Goal: Information Seeking & Learning: Understand process/instructions

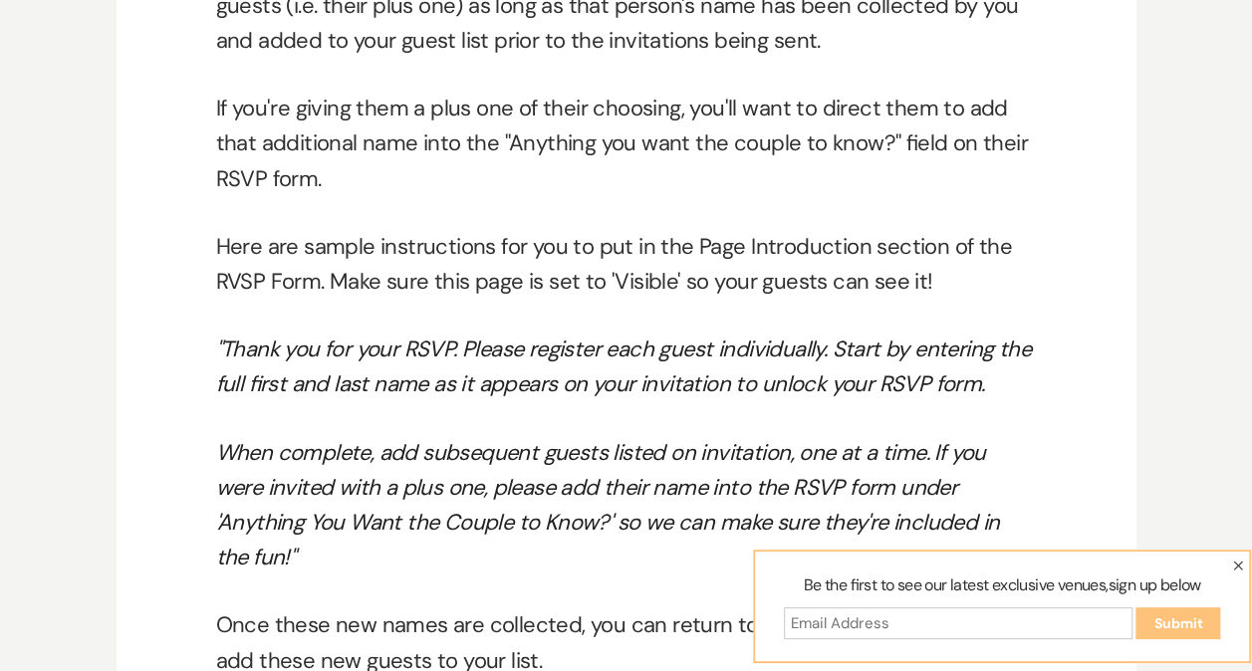
scroll to position [11888, 0]
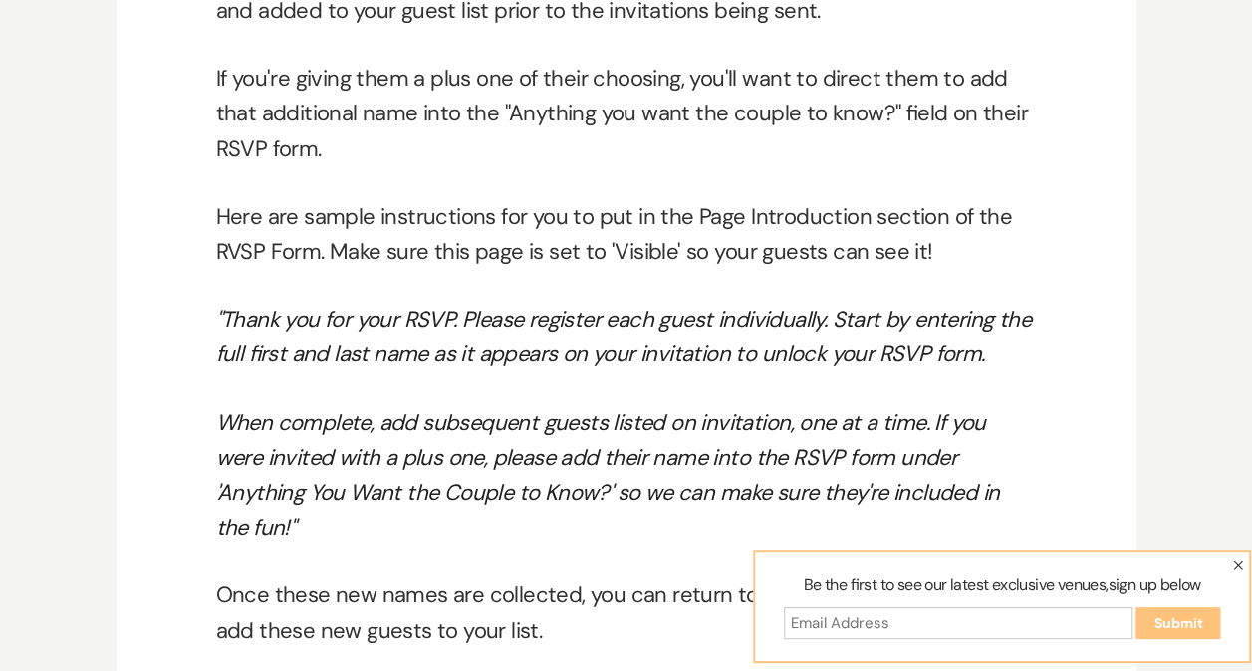
click at [1236, 563] on icon "button" at bounding box center [1238, 566] width 10 height 10
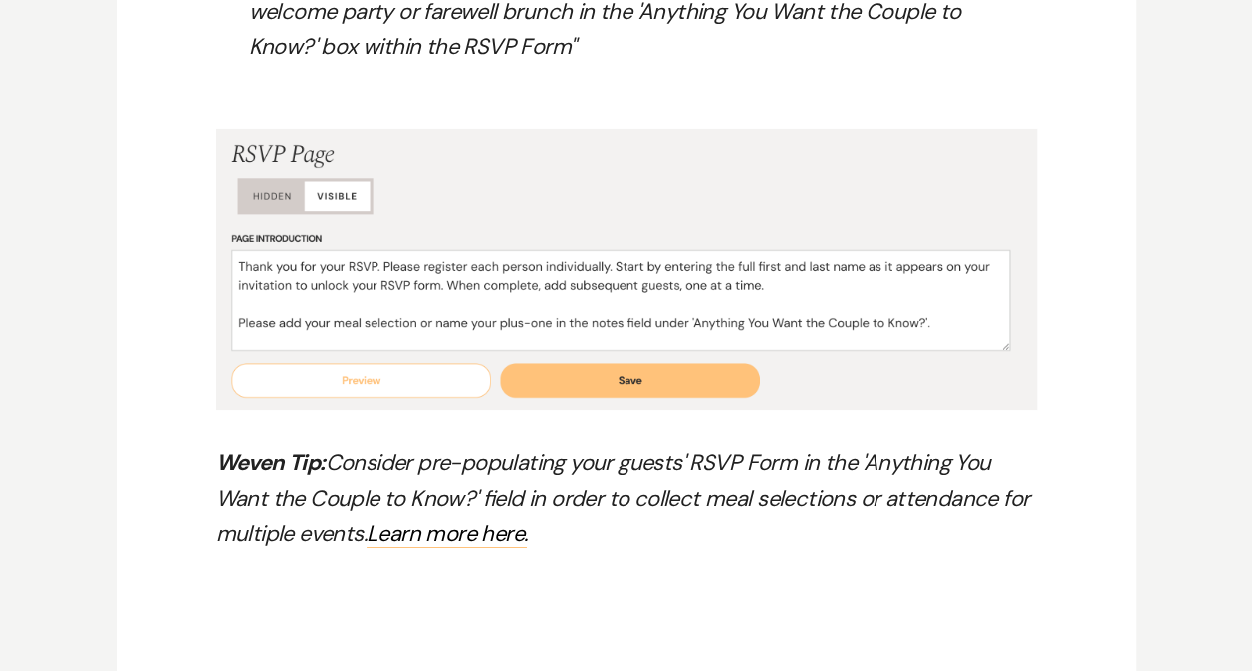
scroll to position [11091, 0]
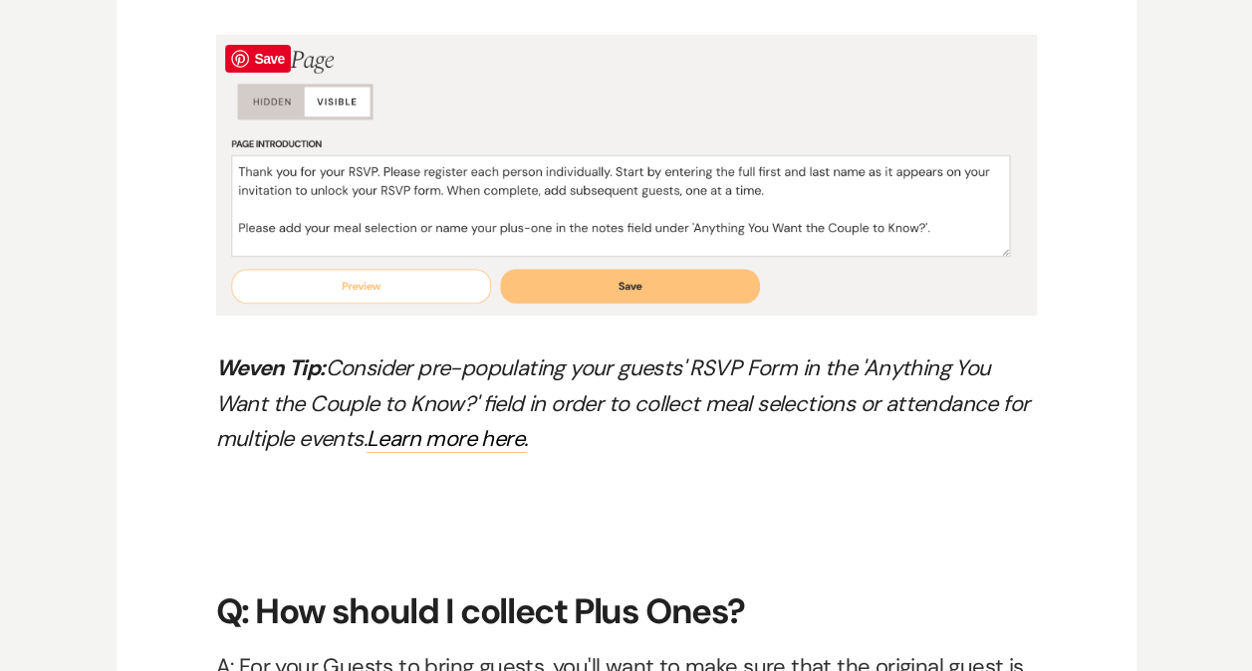
click at [239, 168] on img at bounding box center [627, 175] width 822 height 281
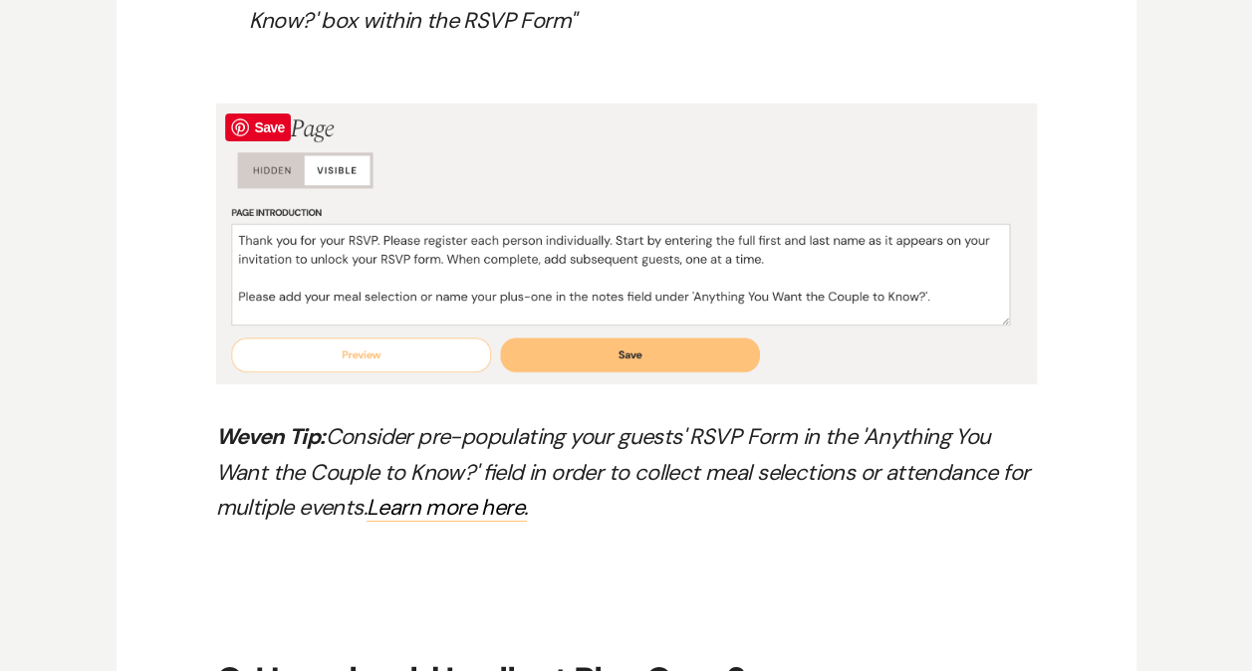
scroll to position [10992, 0]
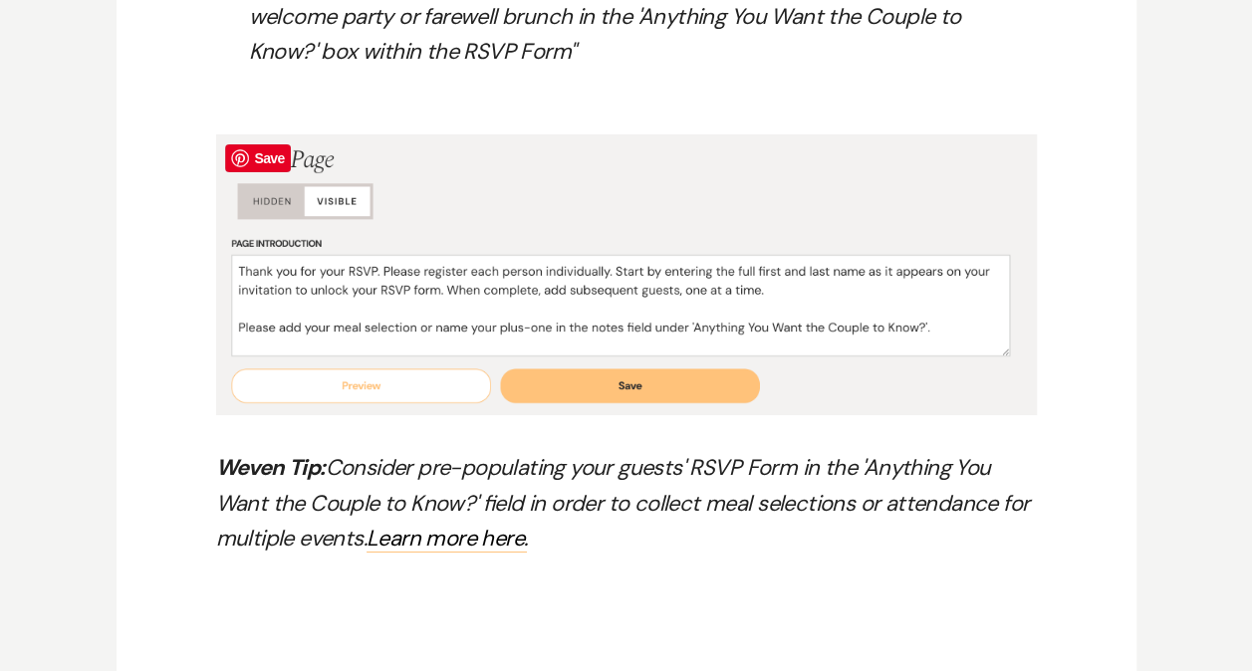
click at [615, 390] on img at bounding box center [627, 274] width 822 height 281
click at [623, 387] on img at bounding box center [627, 274] width 822 height 281
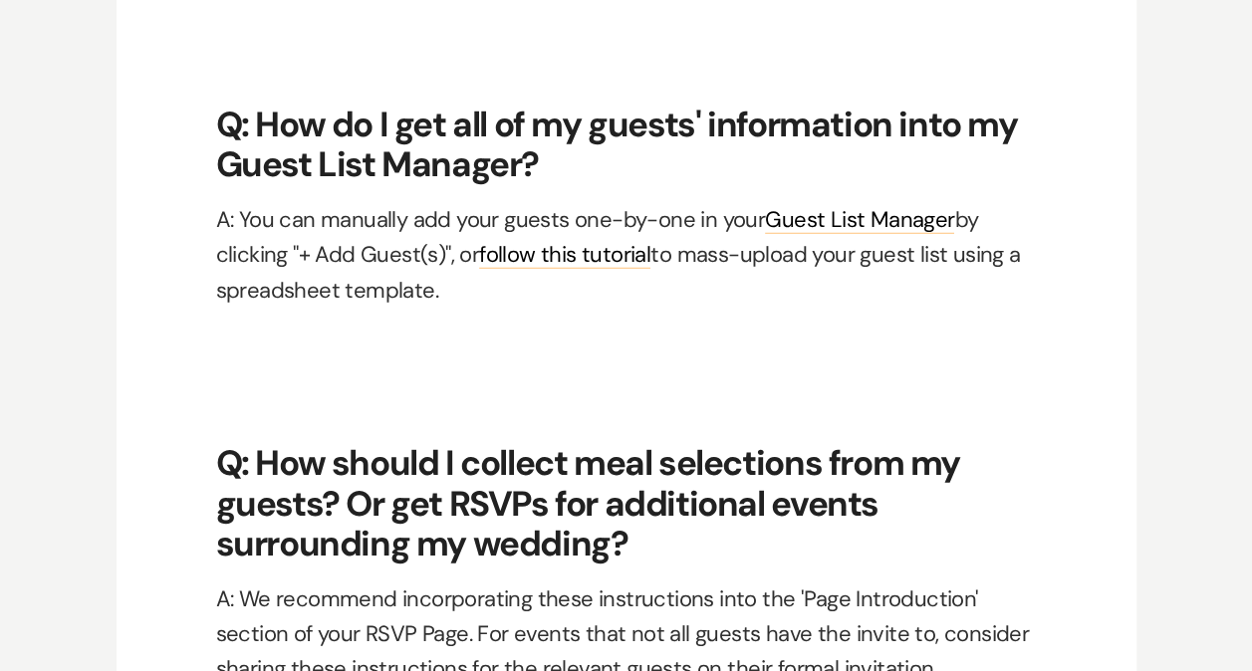
scroll to position [10096, 0]
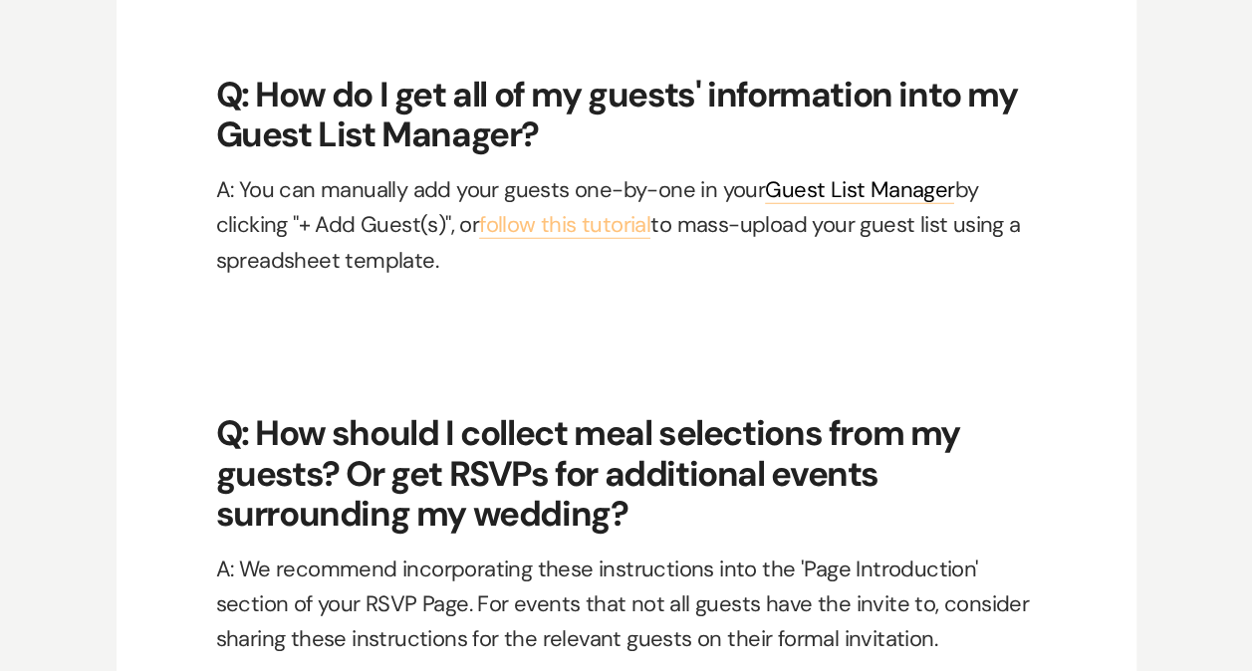
click at [562, 227] on link "follow this tutorial" at bounding box center [564, 224] width 171 height 29
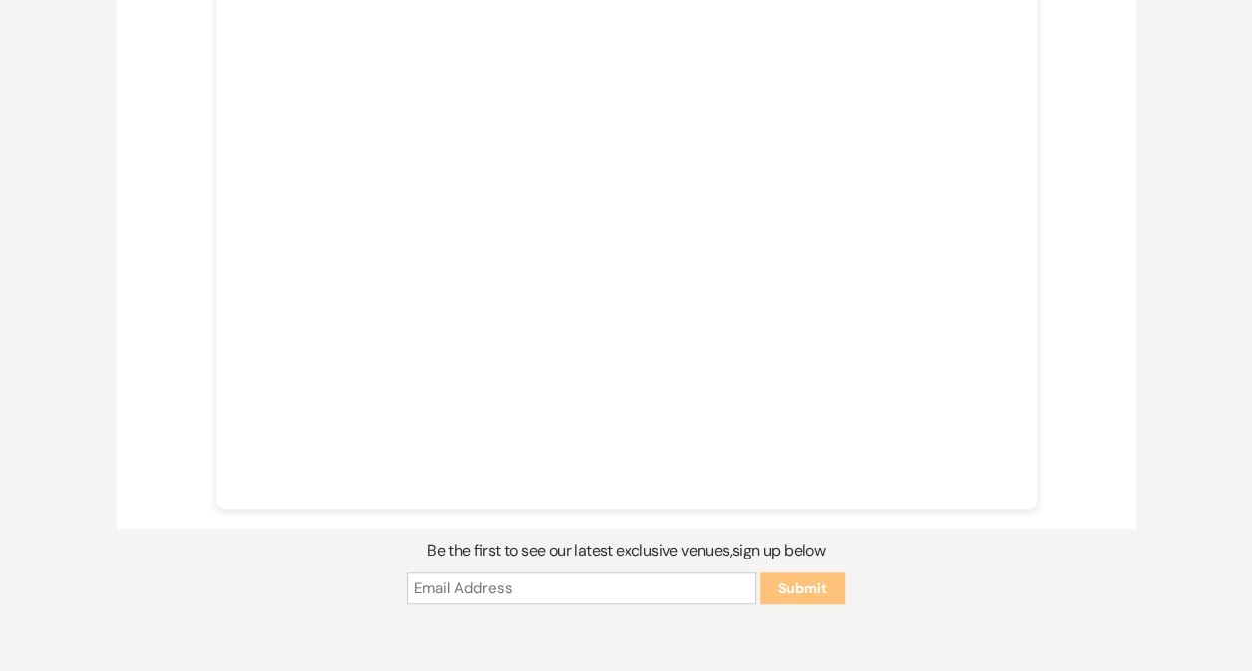
scroll to position [100, 0]
